Goal: Information Seeking & Learning: Learn about a topic

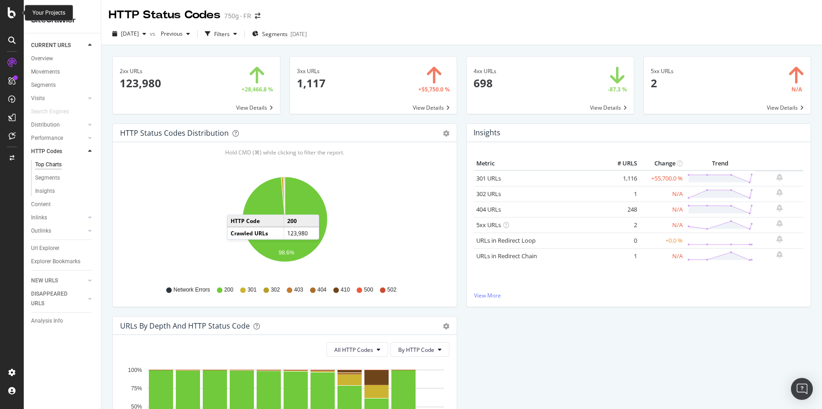
click at [13, 14] on icon at bounding box center [12, 12] width 8 height 11
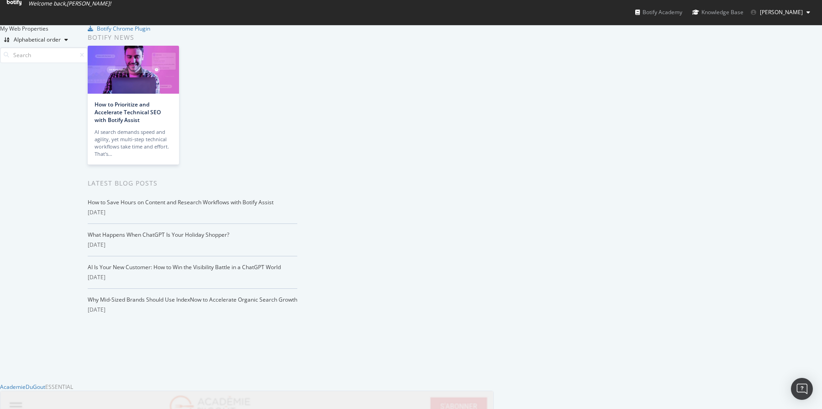
scroll to position [829, 0]
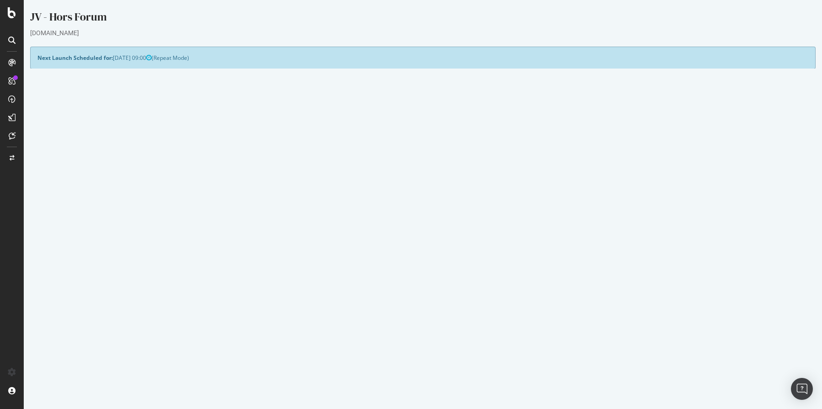
click at [79, 335] on link "2025 Sep. 9th report" at bounding box center [61, 333] width 35 height 8
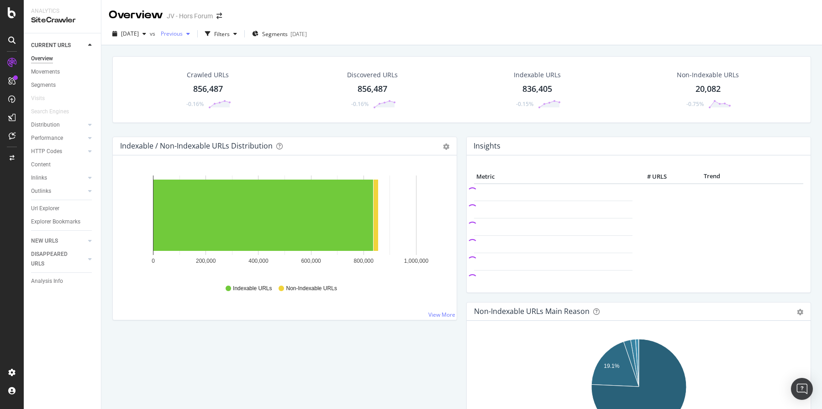
click at [183, 37] on span "Previous" at bounding box center [170, 34] width 26 height 8
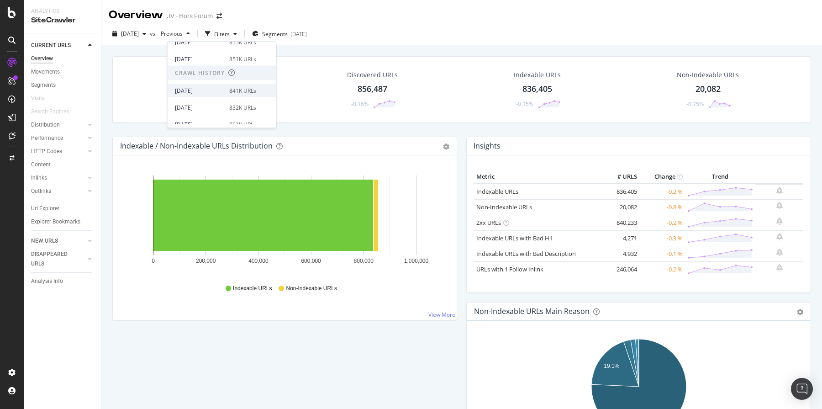
click at [207, 91] on div "2025 Feb. 11th" at bounding box center [199, 90] width 49 height 8
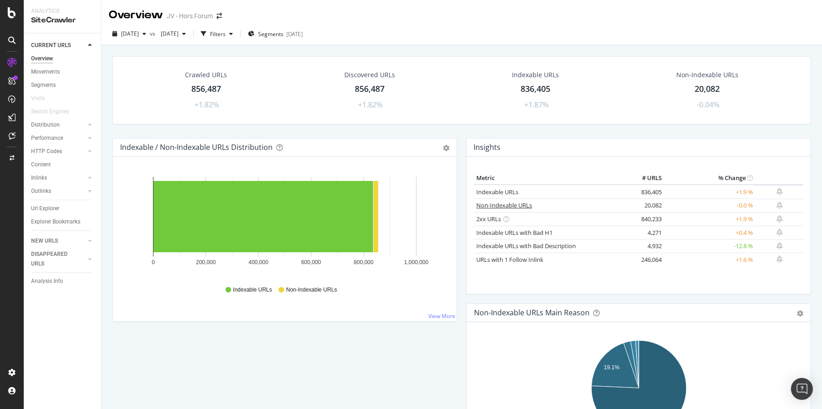
click at [510, 204] on link "Non-Indexable URLs" at bounding box center [504, 205] width 56 height 8
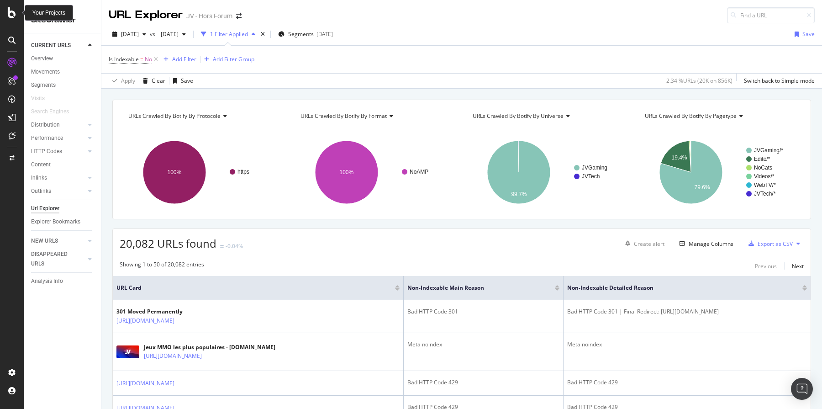
click at [12, 9] on icon at bounding box center [12, 12] width 8 height 11
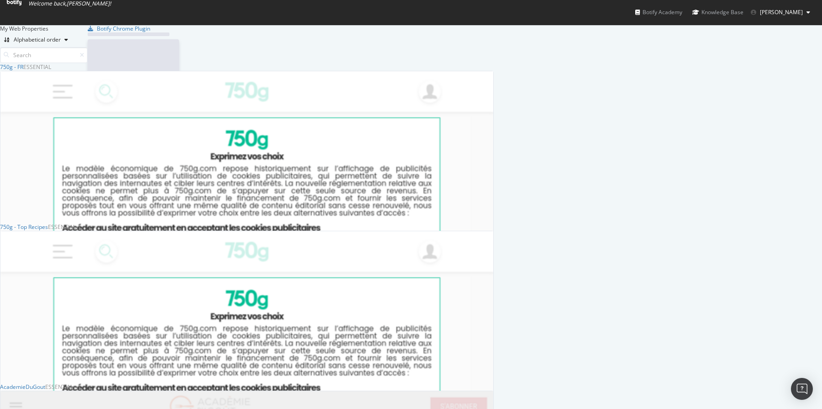
scroll to position [409, 822]
click at [23, 71] on div "750g - FR" at bounding box center [11, 67] width 23 height 8
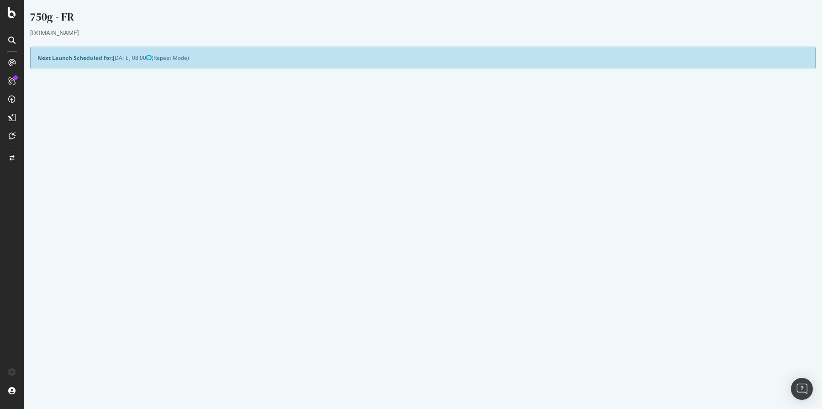
click at [76, 320] on link "2025 Sep. 9th report" at bounding box center [61, 322] width 35 height 8
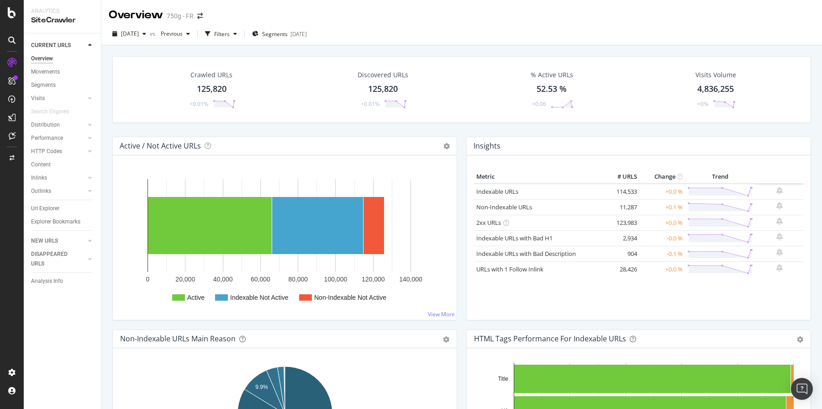
click at [463, 325] on div "Insights Metric # URLS Change Trend Indexable URLs 114,533 +0.0 % Non-Indexable…" at bounding box center [639, 233] width 354 height 193
click at [461, 325] on div "Active / Not Active URLs Chart (by Value) Chart (by Percentage) Table Expand Ex…" at bounding box center [285, 233] width 354 height 193
click at [230, 33] on div "Filters" at bounding box center [222, 34] width 16 height 8
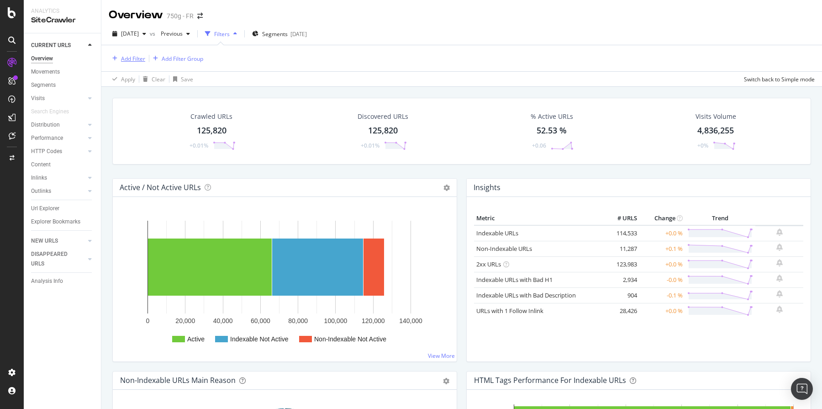
click at [143, 57] on div "Add Filter" at bounding box center [133, 59] width 24 height 8
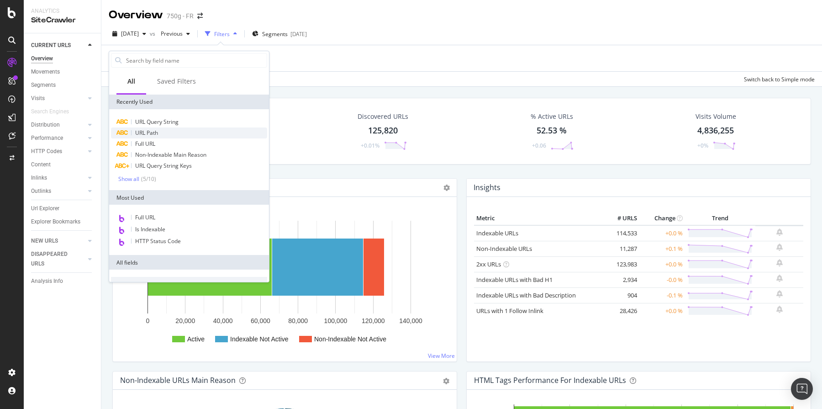
click at [152, 136] on span "URL Path" at bounding box center [146, 133] width 23 height 8
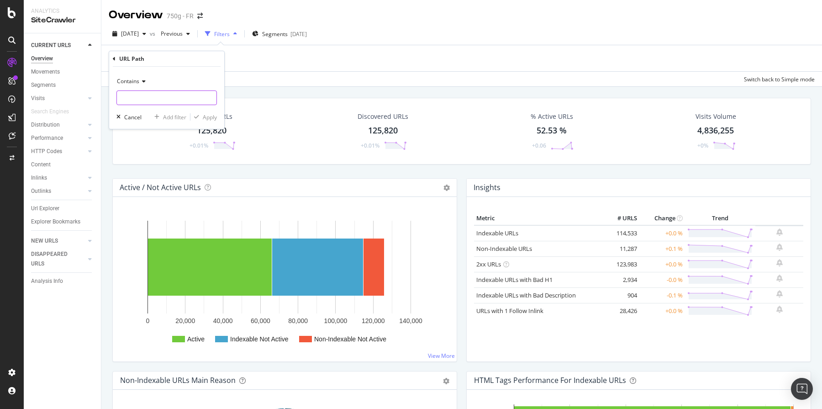
click at [150, 94] on input "text" at bounding box center [167, 97] width 100 height 15
type input "/recettes_"
click button "Apply" at bounding box center [203, 116] width 26 height 9
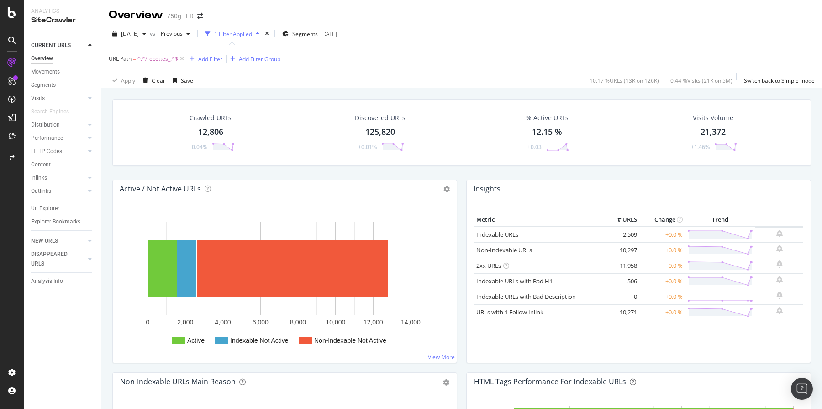
click at [211, 132] on div "12,806" at bounding box center [210, 132] width 25 height 12
